Goal: Find specific page/section: Find specific page/section

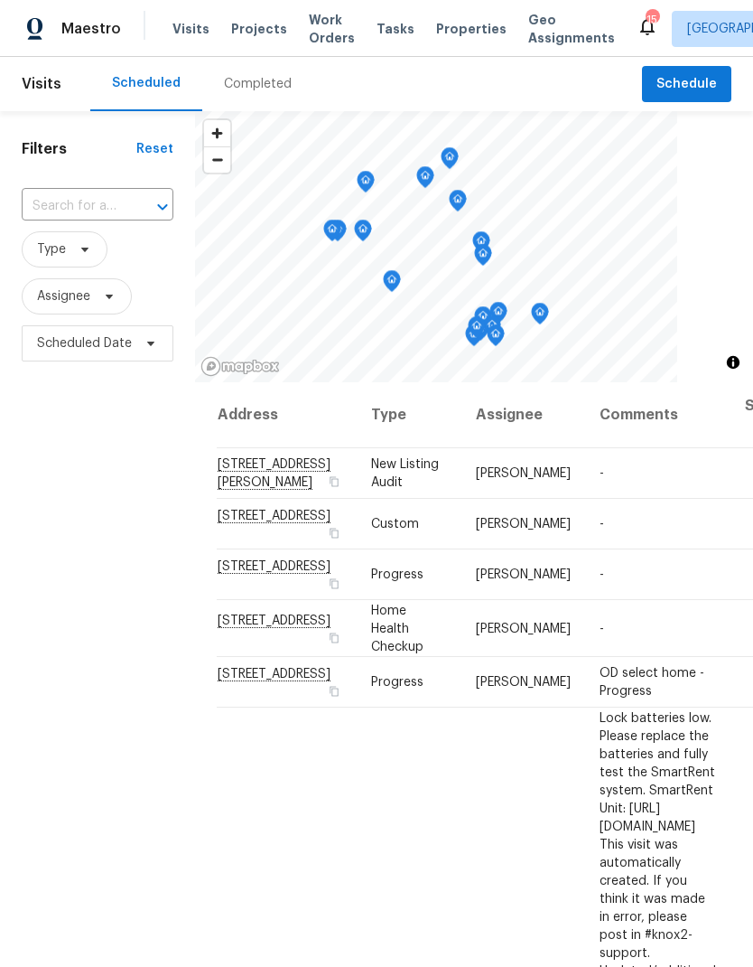
scroll to position [-2, 0]
click at [252, 85] on div "Completed" at bounding box center [258, 84] width 68 height 18
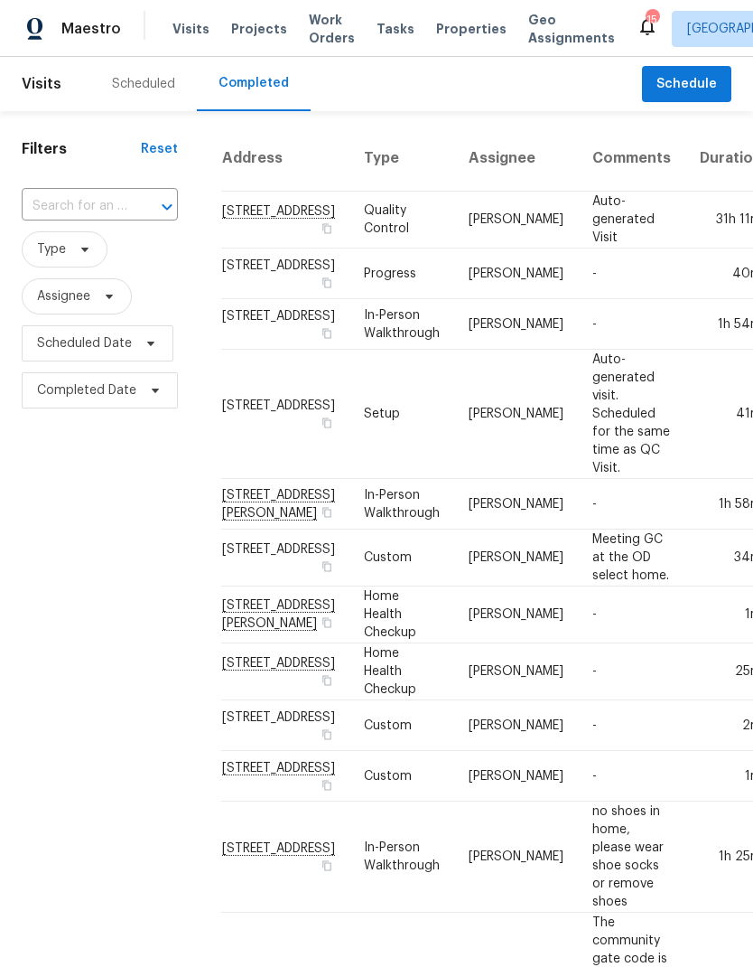
click at [436, 20] on span "Properties" at bounding box center [471, 29] width 70 height 18
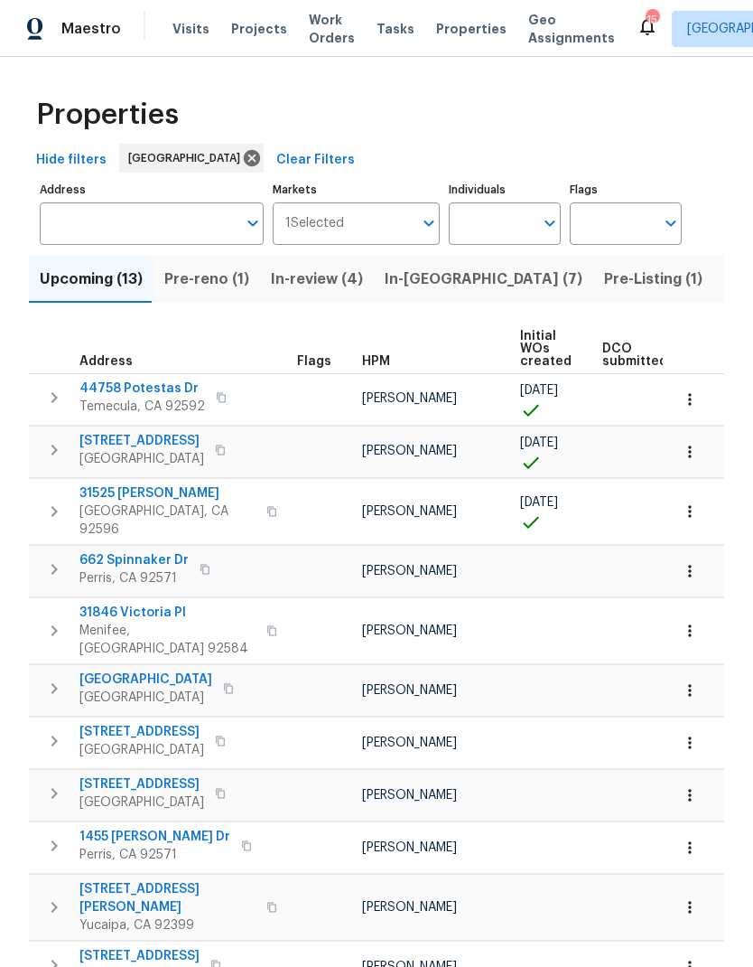
click at [491, 225] on input "Individuals" at bounding box center [491, 223] width 85 height 42
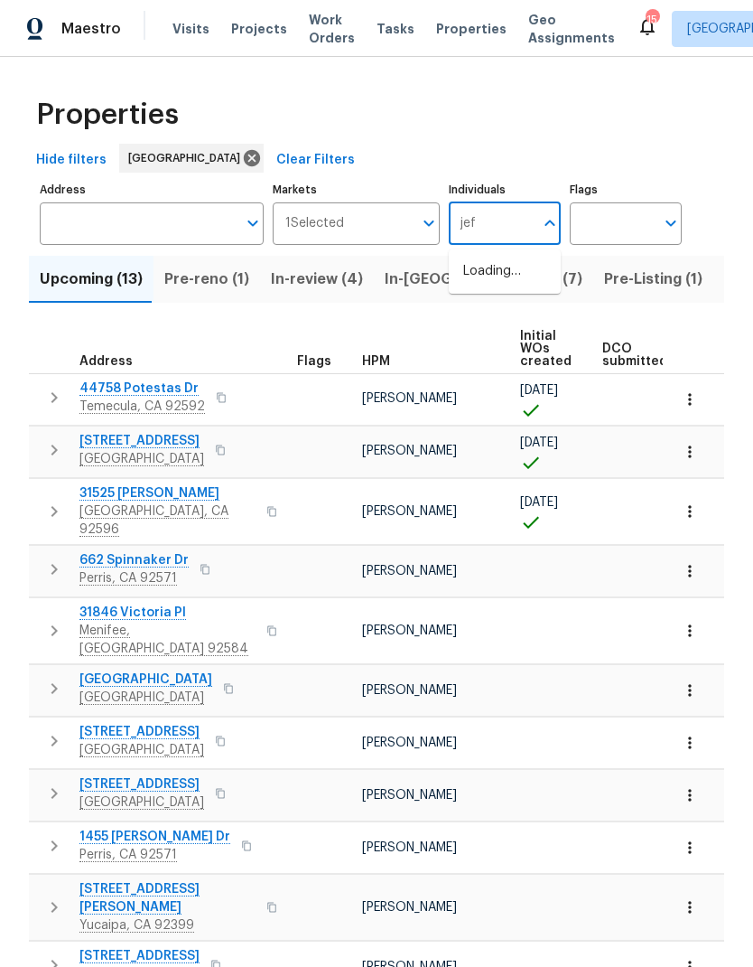
type input "[PERSON_NAME]"
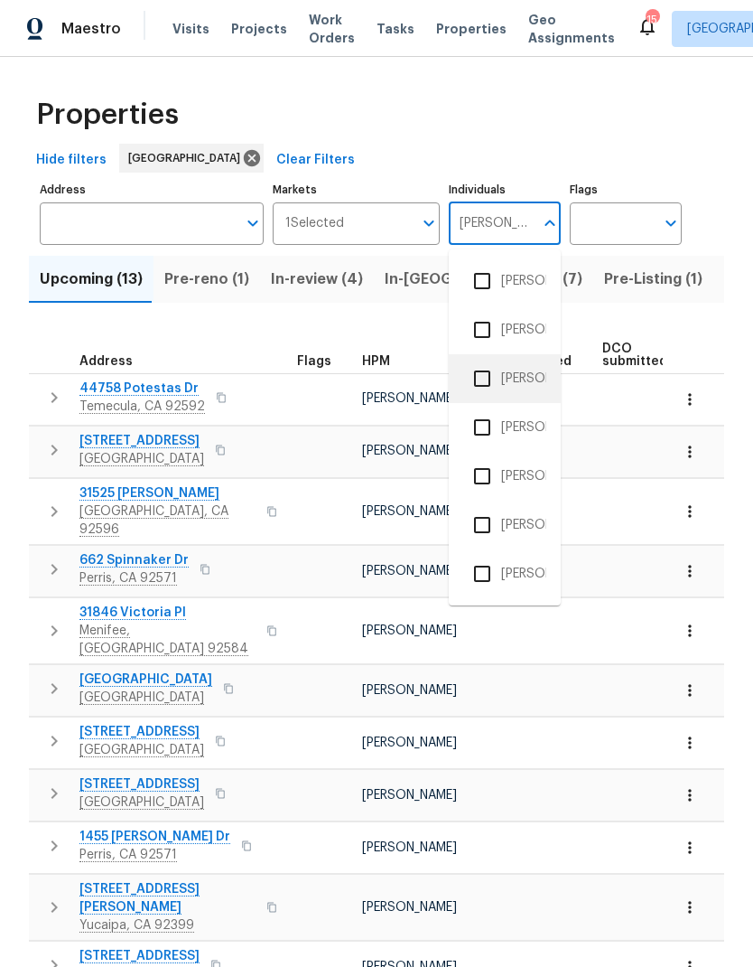
click at [529, 374] on li "[PERSON_NAME]" at bounding box center [504, 379] width 83 height 38
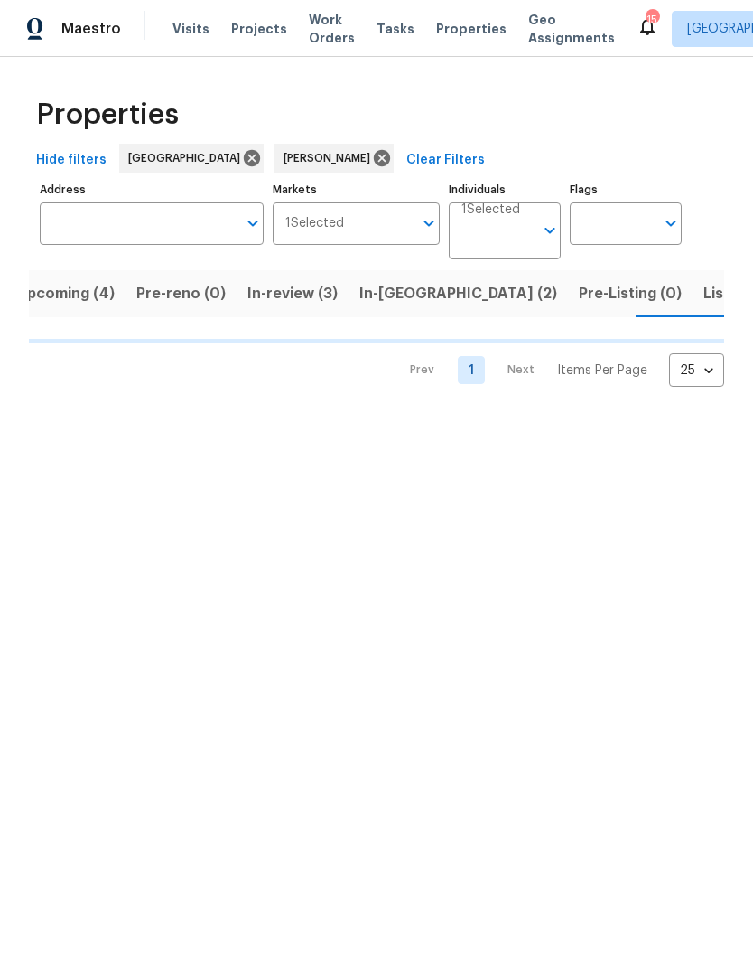
scroll to position [0, 23]
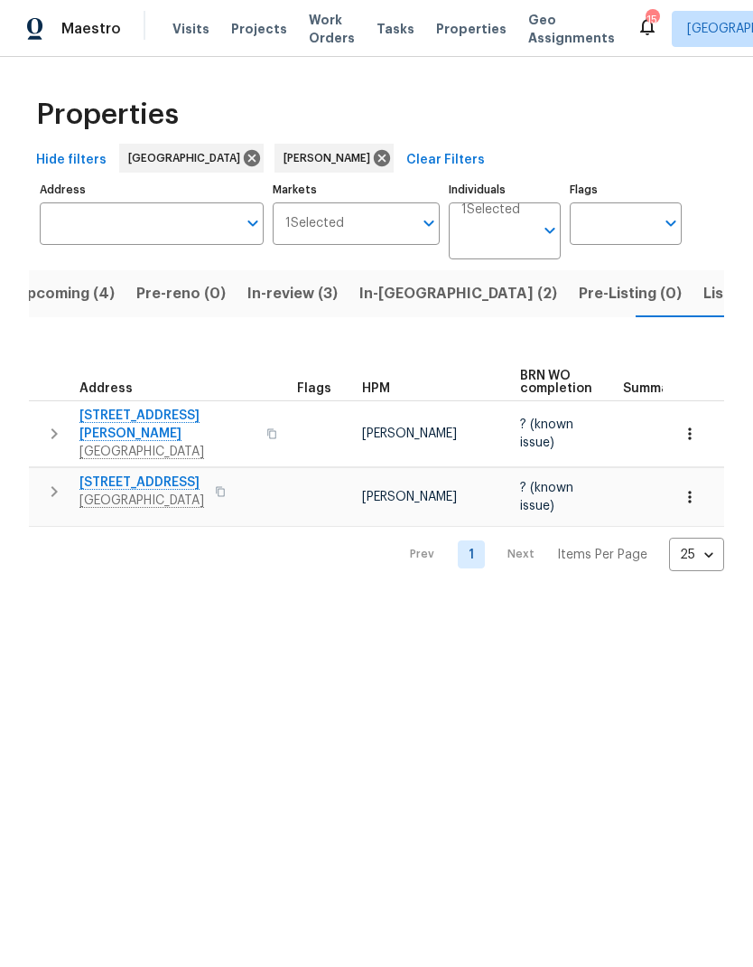
click at [704, 294] on span "Listed (1)" at bounding box center [736, 293] width 65 height 25
